Goal: Information Seeking & Learning: Learn about a topic

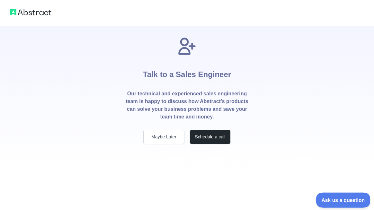
click at [326, 197] on span "Ask us a question" at bounding box center [340, 199] width 48 height 5
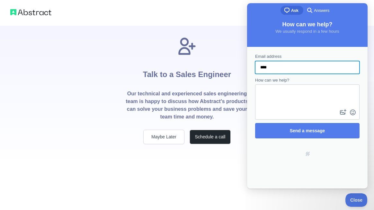
type input "**********"
click at [287, 104] on textarea "How can we help?" at bounding box center [307, 96] width 103 height 23
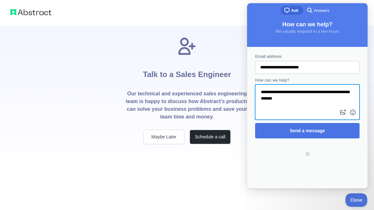
type textarea "**********"
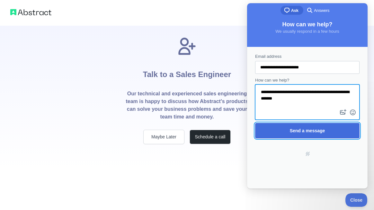
click at [313, 133] on span "Send a message" at bounding box center [307, 130] width 90 height 15
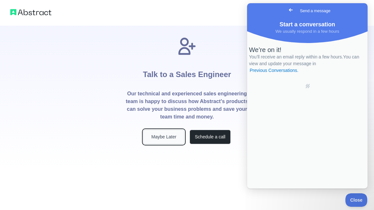
click at [173, 136] on button "Maybe Later" at bounding box center [163, 137] width 41 height 14
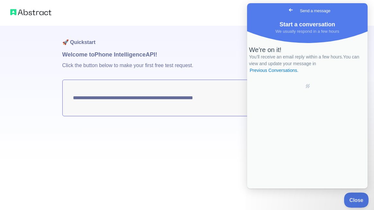
click at [358, 194] on button "Close" at bounding box center [355, 200] width 22 height 14
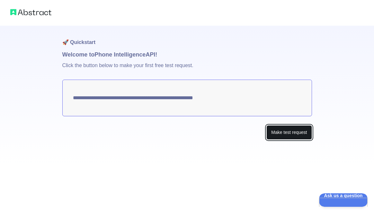
click at [283, 134] on button "Make test request" at bounding box center [288, 132] width 45 height 14
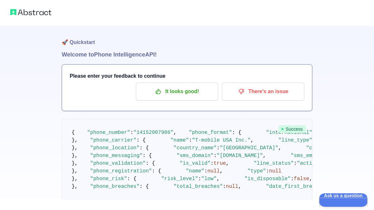
click at [293, 129] on span "Success" at bounding box center [292, 129] width 27 height 8
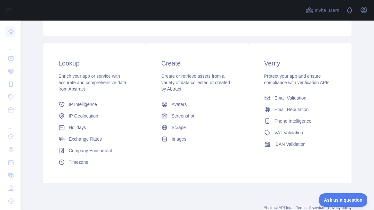
scroll to position [110, 0]
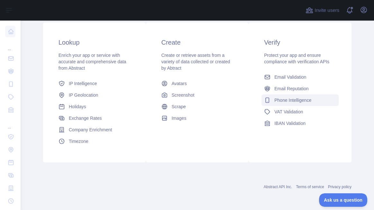
click at [303, 100] on span "Phone Intelligence" at bounding box center [293, 100] width 37 height 6
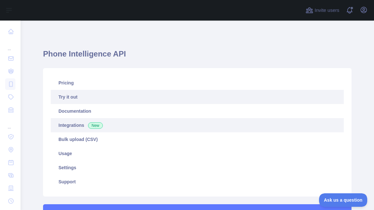
click at [146, 119] on link "Integrations New" at bounding box center [197, 125] width 293 height 14
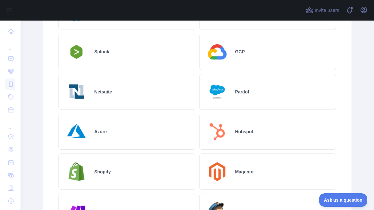
scroll to position [404, 0]
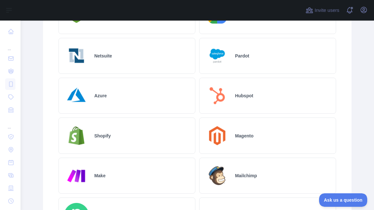
click at [266, 94] on div "Hubspot" at bounding box center [267, 96] width 137 height 36
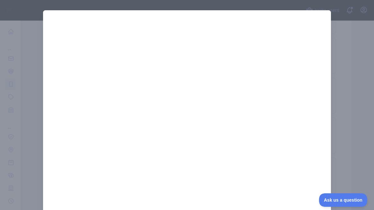
click at [361, 118] on div at bounding box center [187, 105] width 374 height 210
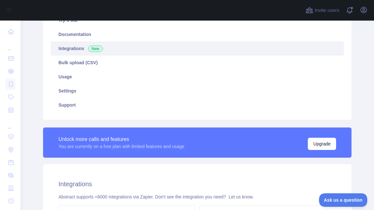
scroll to position [0, 0]
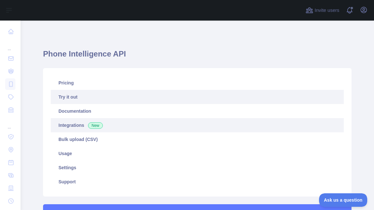
click at [77, 96] on link "Try it out" at bounding box center [197, 97] width 293 height 14
